Goal: Task Accomplishment & Management: Complete application form

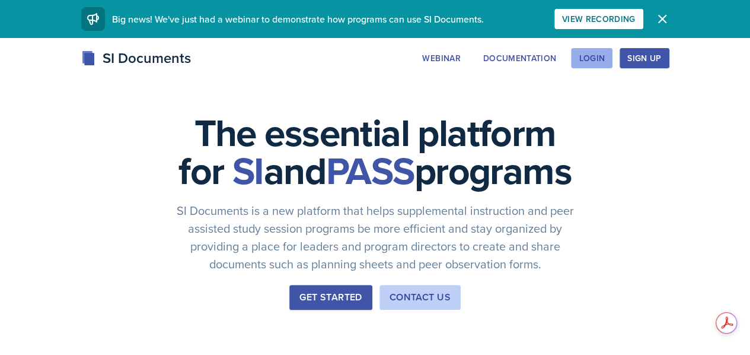
click at [613, 50] on button "Login" at bounding box center [592, 58] width 42 height 20
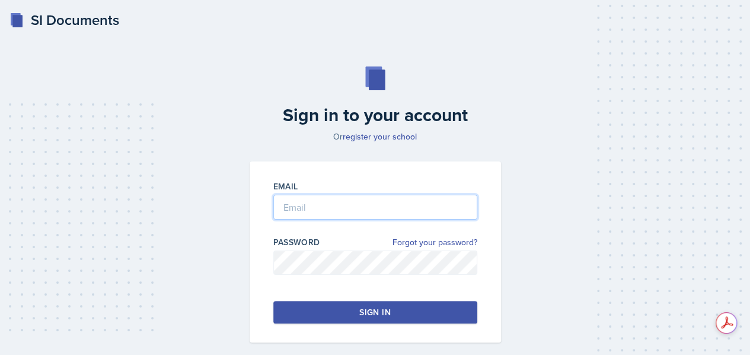
type input "[PERSON_NAME]"
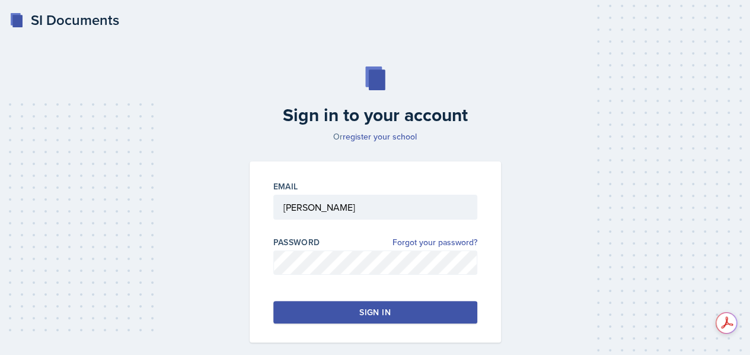
click at [386, 321] on button "Sign in" at bounding box center [375, 312] width 204 height 23
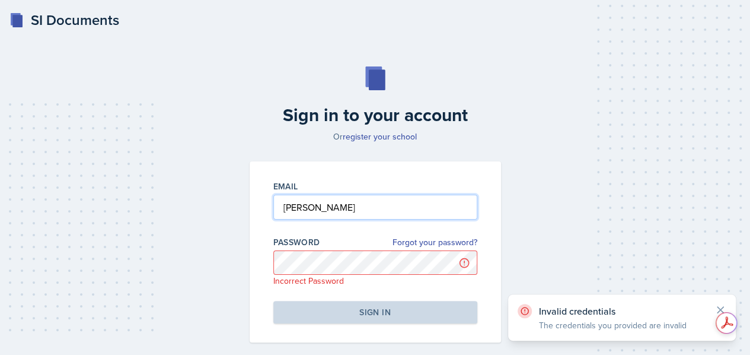
click at [280, 209] on input "[PERSON_NAME]" at bounding box center [375, 207] width 204 height 25
drag, startPoint x: 375, startPoint y: 197, endPoint x: 219, endPoint y: 176, distance: 157.4
click at [219, 176] on div "Sign in to your account Or register your school Email [PERSON_NAME] Password Fo…" at bounding box center [375, 204] width 722 height 352
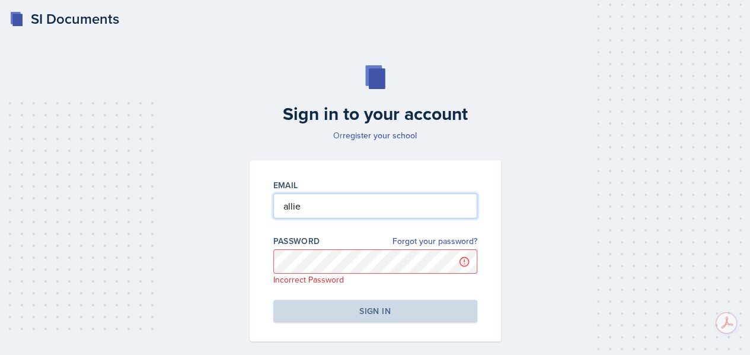
type input "alliemcc9@gmail.com"
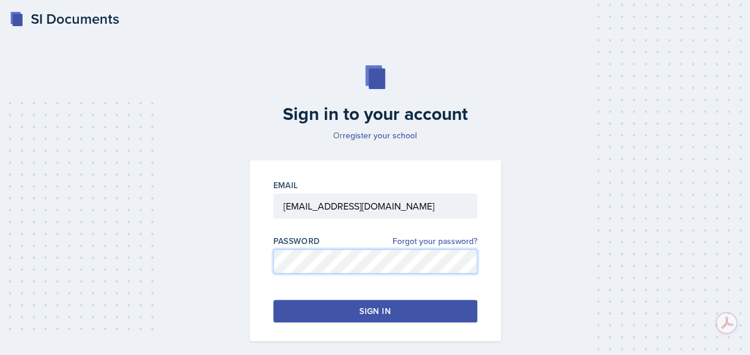
click at [210, 261] on div "Sign in to your account Or register your school Email alliemcc9@gmail.com Passw…" at bounding box center [375, 203] width 722 height 352
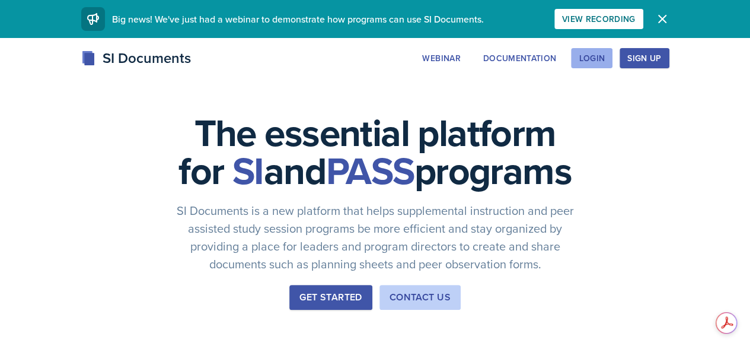
click at [605, 60] on div "Login" at bounding box center [592, 57] width 26 height 9
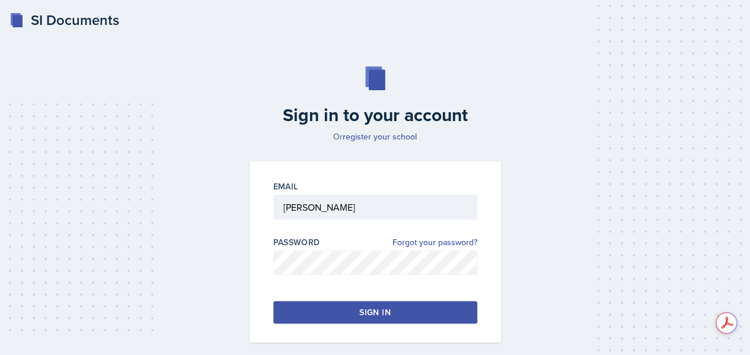
click at [369, 310] on div "Sign in" at bounding box center [374, 312] width 31 height 12
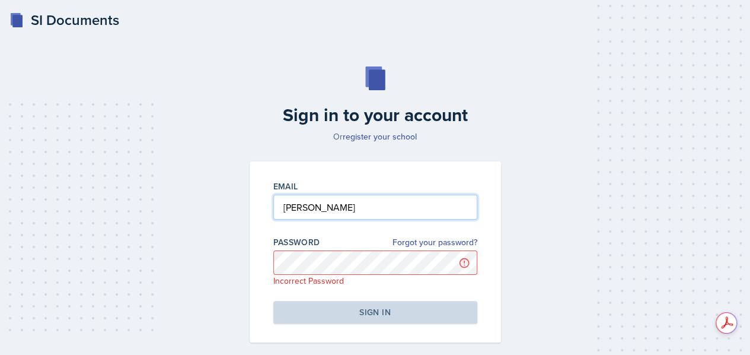
click at [281, 207] on input "[PERSON_NAME]" at bounding box center [375, 207] width 204 height 25
drag, startPoint x: 333, startPoint y: 208, endPoint x: 195, endPoint y: 176, distance: 142.5
click at [195, 176] on div "Sign in to your account Or register your school Email [PERSON_NAME] Password Fo…" at bounding box center [375, 204] width 722 height 352
type input "[EMAIL_ADDRESS][DOMAIN_NAME]"
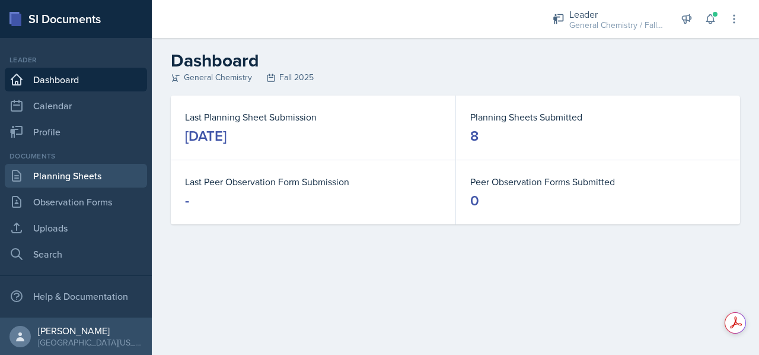
click at [66, 178] on link "Planning Sheets" at bounding box center [76, 176] width 142 height 24
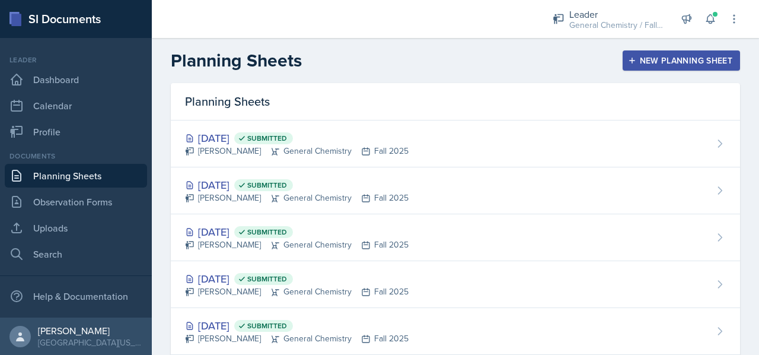
click at [643, 63] on div "New Planning Sheet" at bounding box center [681, 60] width 102 height 9
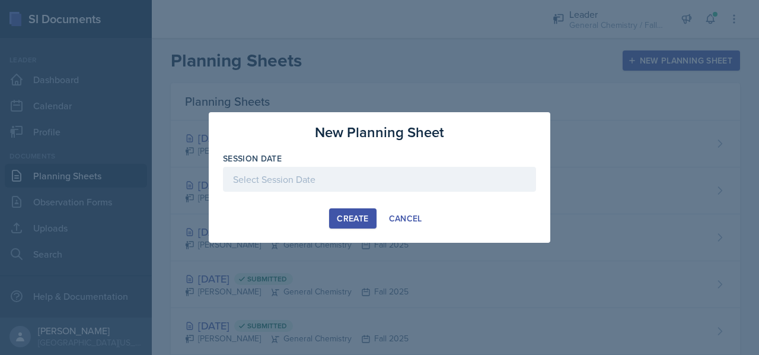
click at [461, 181] on div at bounding box center [379, 179] width 313 height 25
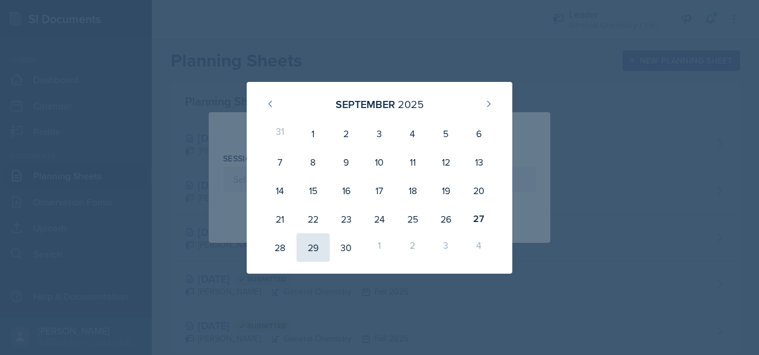
click at [309, 246] on div "29" at bounding box center [313, 247] width 33 height 28
type input "[DATE]"
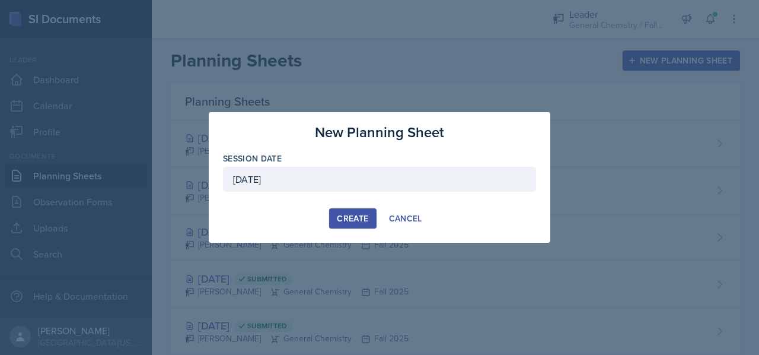
click at [348, 213] on div "Create" at bounding box center [352, 217] width 31 height 9
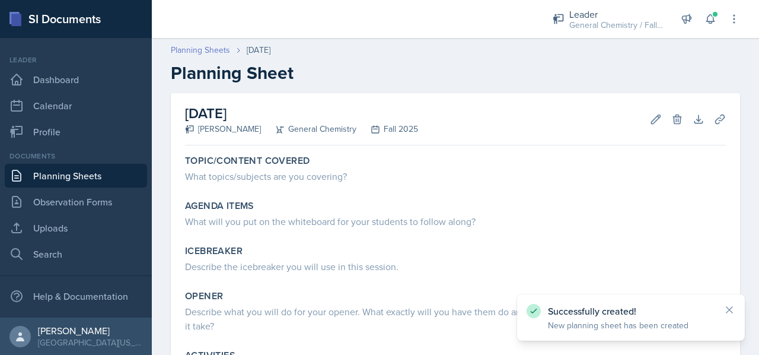
click at [201, 49] on link "Planning Sheets" at bounding box center [200, 50] width 59 height 12
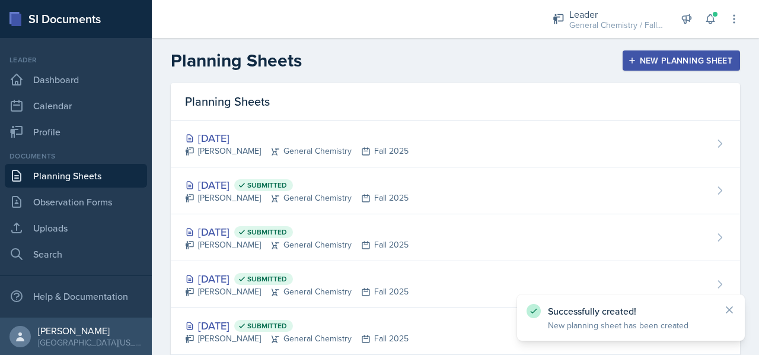
click at [635, 59] on div "New Planning Sheet" at bounding box center [681, 60] width 102 height 9
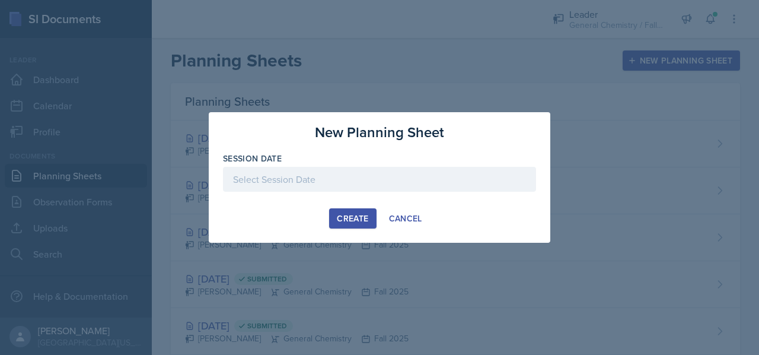
click at [349, 183] on div at bounding box center [379, 179] width 313 height 25
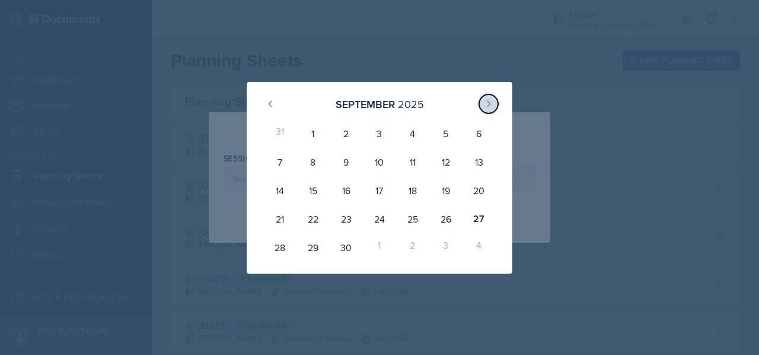
click at [493, 103] on icon at bounding box center [488, 103] width 9 height 9
click at [387, 244] on div "29" at bounding box center [379, 247] width 33 height 28
type input "[DATE]"
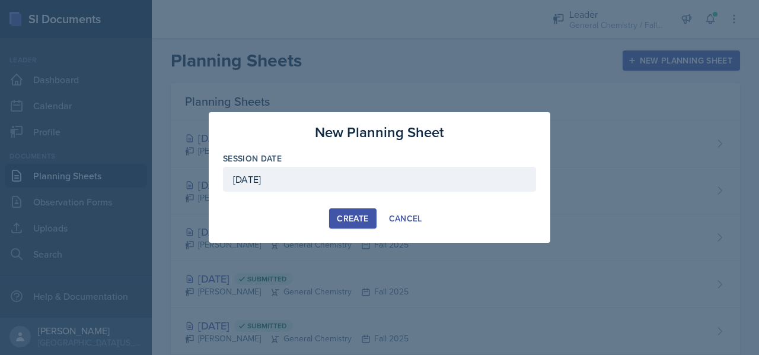
click at [355, 215] on div "Create" at bounding box center [352, 217] width 31 height 9
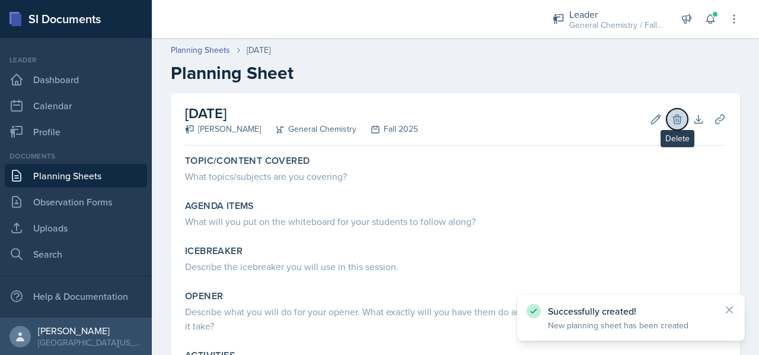
click at [671, 117] on icon at bounding box center [677, 119] width 12 height 12
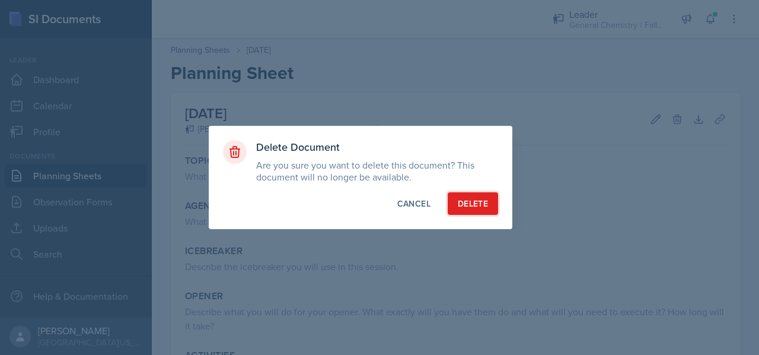
click at [476, 202] on div "Delete" at bounding box center [473, 203] width 30 height 12
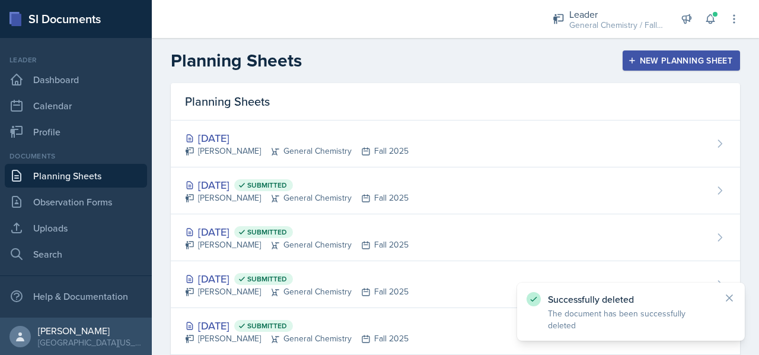
click at [650, 58] on div "New Planning Sheet" at bounding box center [681, 60] width 102 height 9
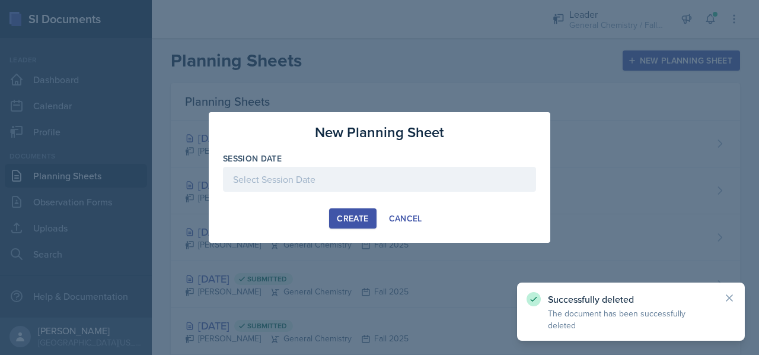
click at [370, 183] on div at bounding box center [379, 179] width 313 height 25
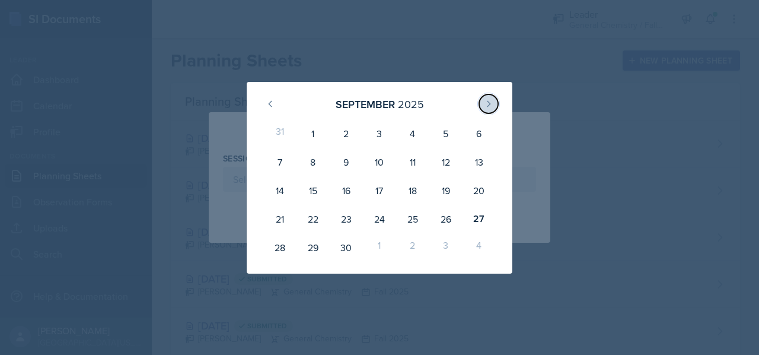
click at [490, 101] on icon at bounding box center [488, 103] width 9 height 9
click at [382, 133] on div "1" at bounding box center [379, 133] width 33 height 28
type input "[DATE]"
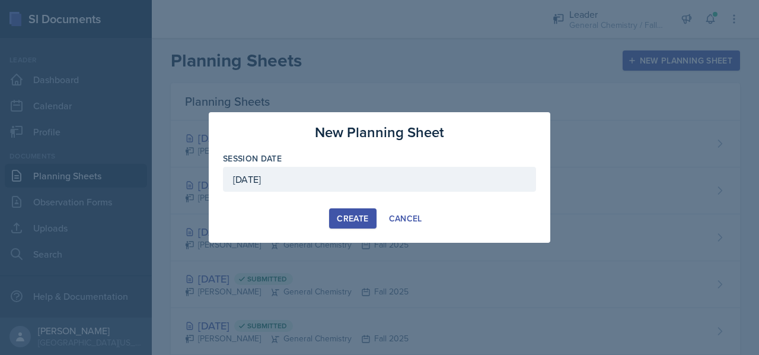
click at [350, 211] on button "Create" at bounding box center [352, 218] width 47 height 20
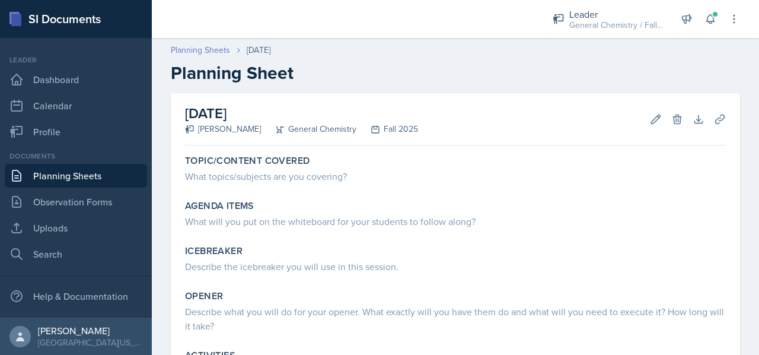
click at [196, 49] on link "Planning Sheets" at bounding box center [200, 50] width 59 height 12
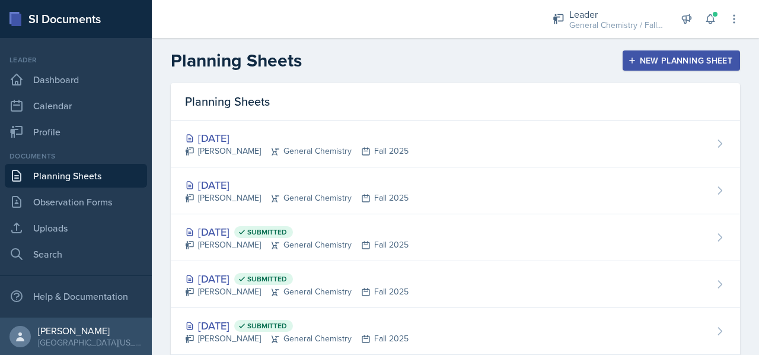
click at [644, 65] on div "New Planning Sheet" at bounding box center [681, 60] width 102 height 9
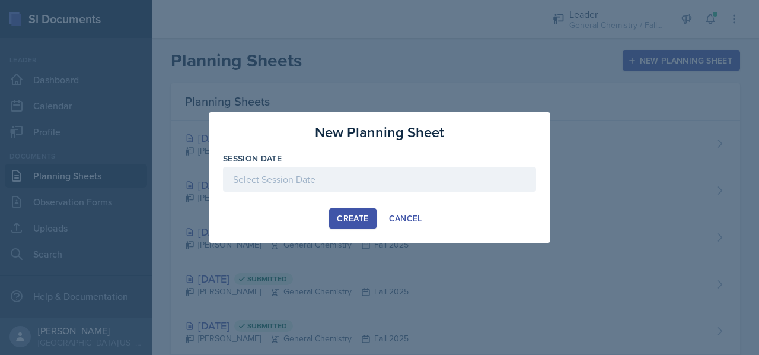
click at [456, 167] on div at bounding box center [379, 179] width 313 height 25
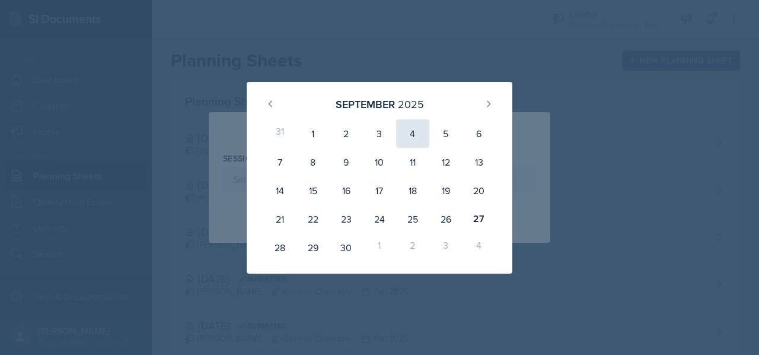
click at [420, 136] on div "4" at bounding box center [412, 133] width 33 height 28
type input "[DATE]"
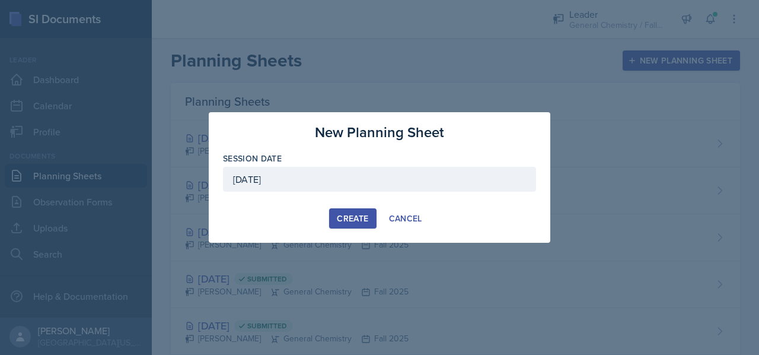
click at [359, 213] on div "Create" at bounding box center [352, 217] width 31 height 9
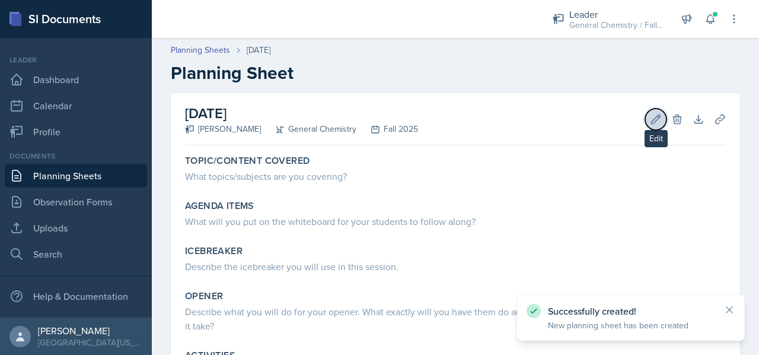
click at [652, 117] on icon at bounding box center [656, 118] width 9 height 9
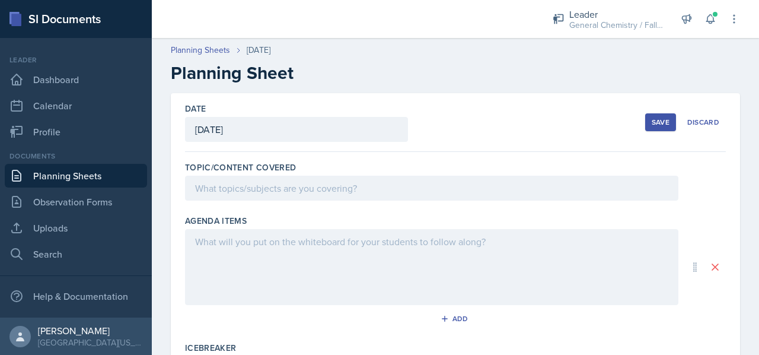
click at [286, 125] on div "[DATE]" at bounding box center [296, 129] width 223 height 25
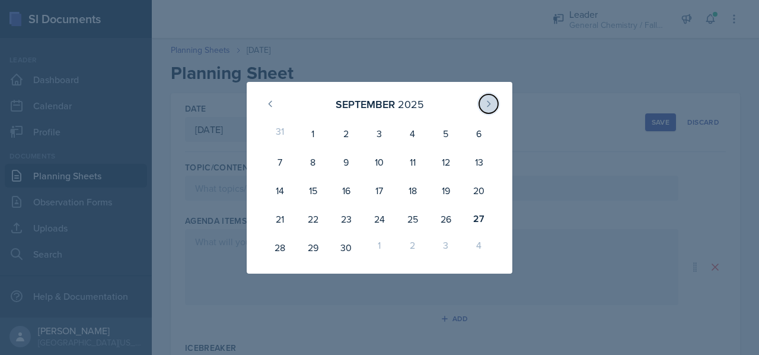
click at [482, 106] on button at bounding box center [488, 103] width 19 height 19
click at [426, 146] on div "2" at bounding box center [412, 133] width 33 height 28
type input "[DATE]"
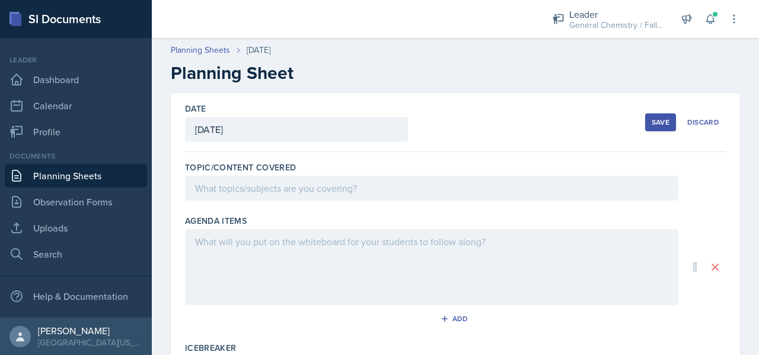
click at [645, 115] on button "Save" at bounding box center [660, 122] width 31 height 18
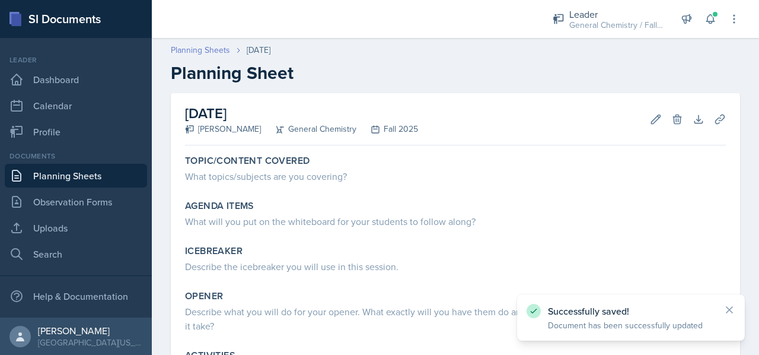
click at [177, 47] on link "Planning Sheets" at bounding box center [200, 50] width 59 height 12
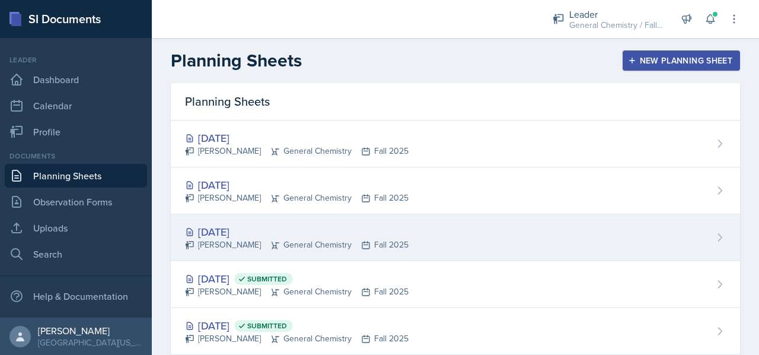
click at [251, 244] on div "[PERSON_NAME] General Chemistry Fall 2025" at bounding box center [297, 244] width 224 height 12
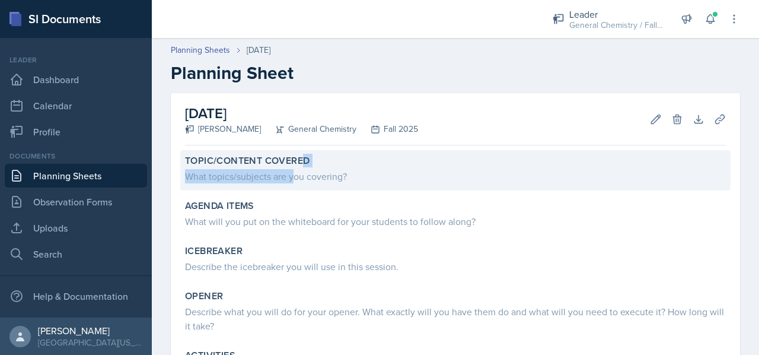
drag, startPoint x: 305, startPoint y: 146, endPoint x: 295, endPoint y: 171, distance: 27.2
click at [295, 171] on div "[DATE] [PERSON_NAME] General Chemistry Fall 2025 Edit Delete Download Uploads A…" at bounding box center [455, 293] width 569 height 400
click at [295, 171] on div "What topics/subjects are you covering?" at bounding box center [455, 176] width 541 height 14
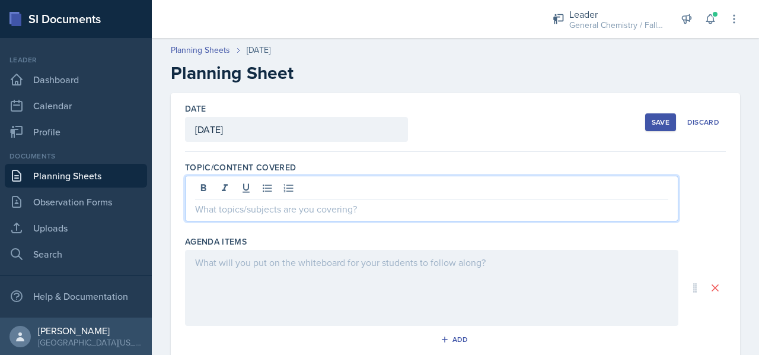
click at [299, 186] on div at bounding box center [431, 199] width 493 height 46
